Goal: Navigation & Orientation: Find specific page/section

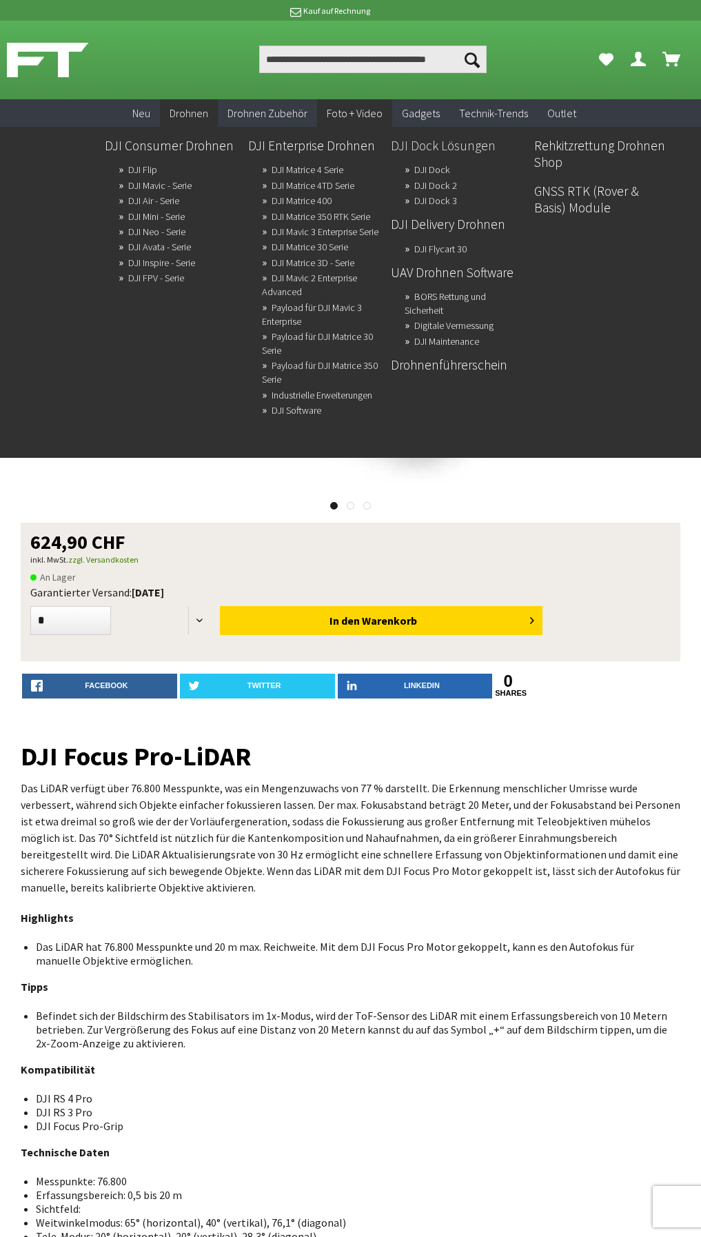
click at [453, 145] on link "DJI Dock Lösungen" at bounding box center [457, 145] width 132 height 23
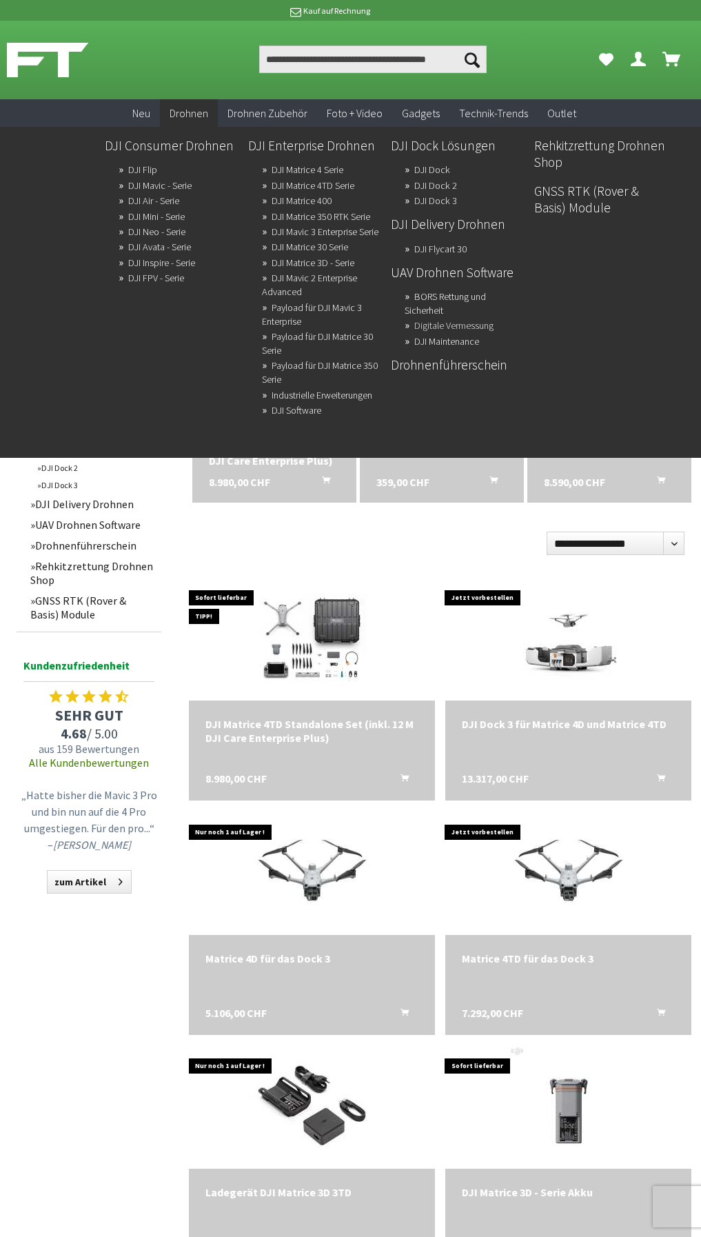
click at [471, 323] on link "Digitale Vermessung" at bounding box center [453, 325] width 79 height 19
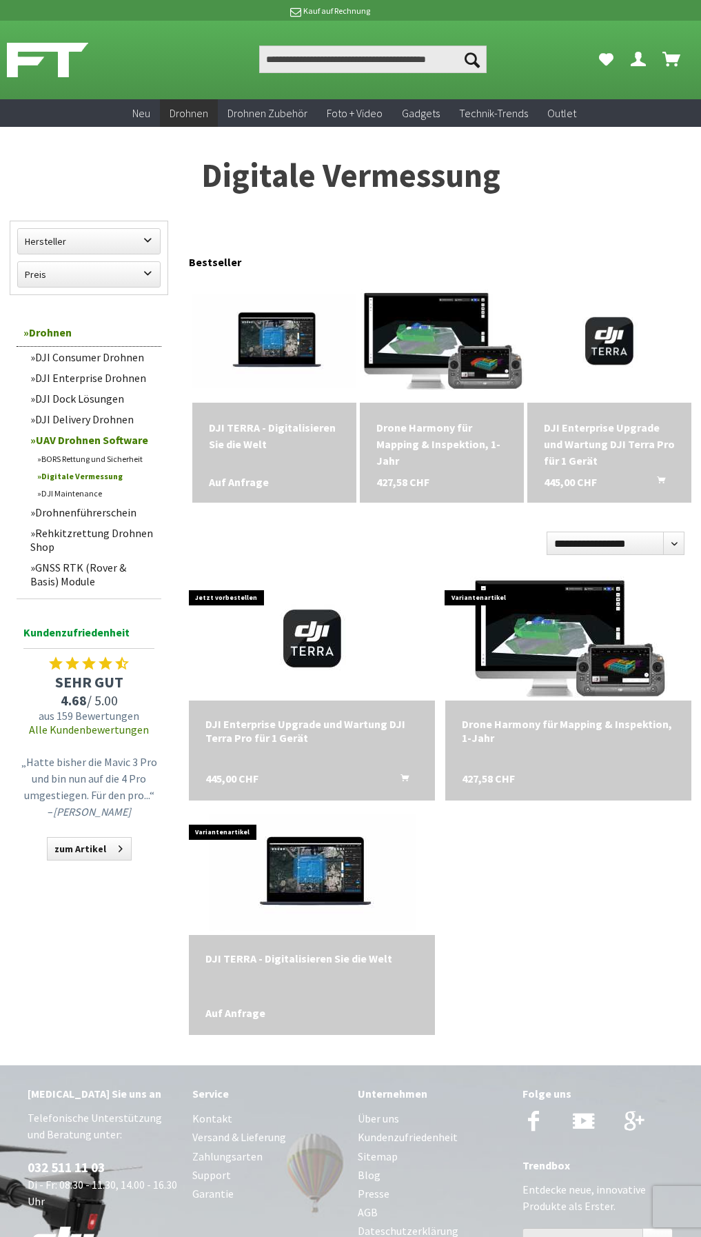
click at [121, 376] on link "DJI Enterprise Drohnen" at bounding box center [92, 377] width 138 height 21
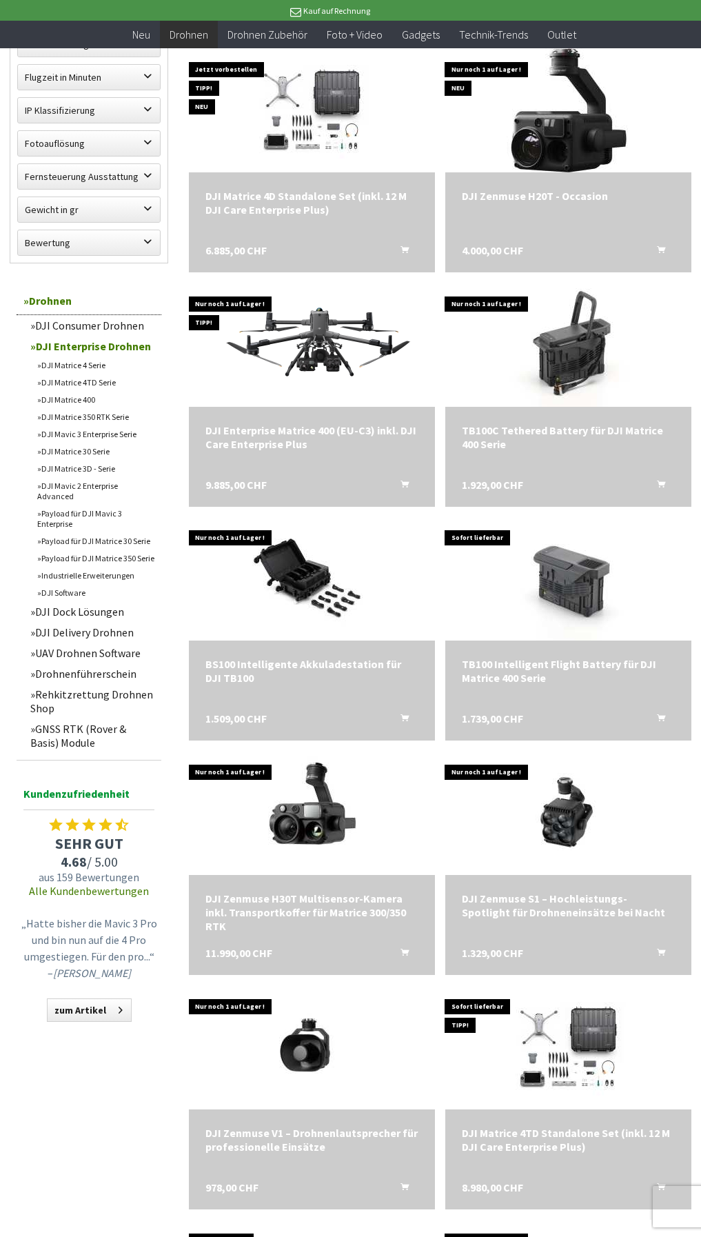
scroll to position [276, 0]
